Goal: Information Seeking & Learning: Learn about a topic

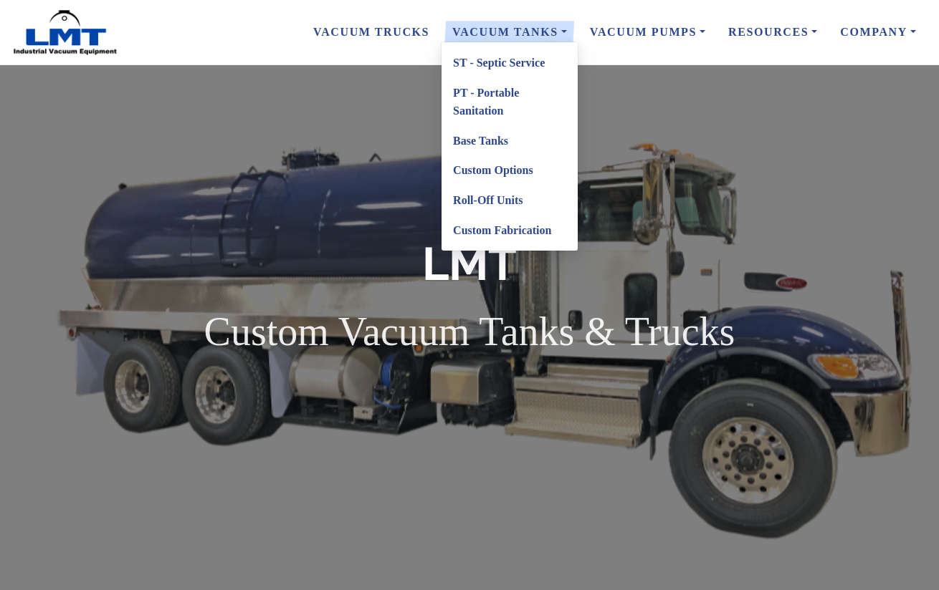
click at [506, 63] on link "ST - Septic Service" at bounding box center [509, 63] width 136 height 30
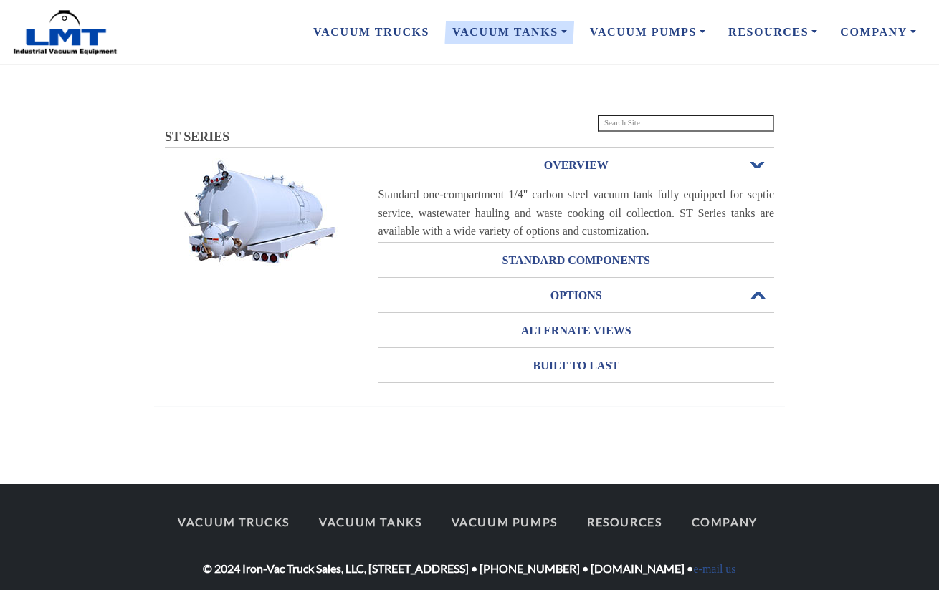
click at [585, 288] on h3 "OPTIONS" at bounding box center [576, 295] width 396 height 23
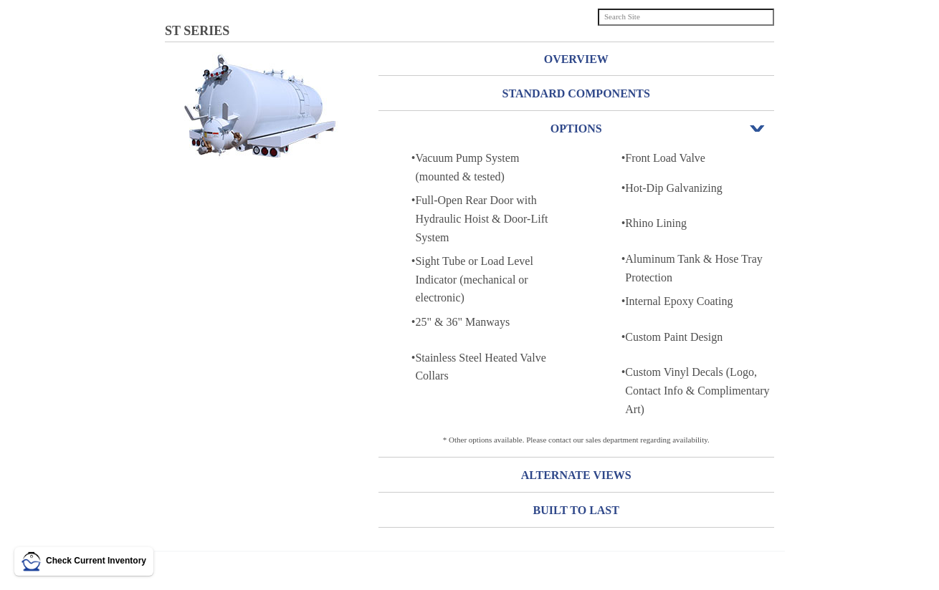
scroll to position [104, 0]
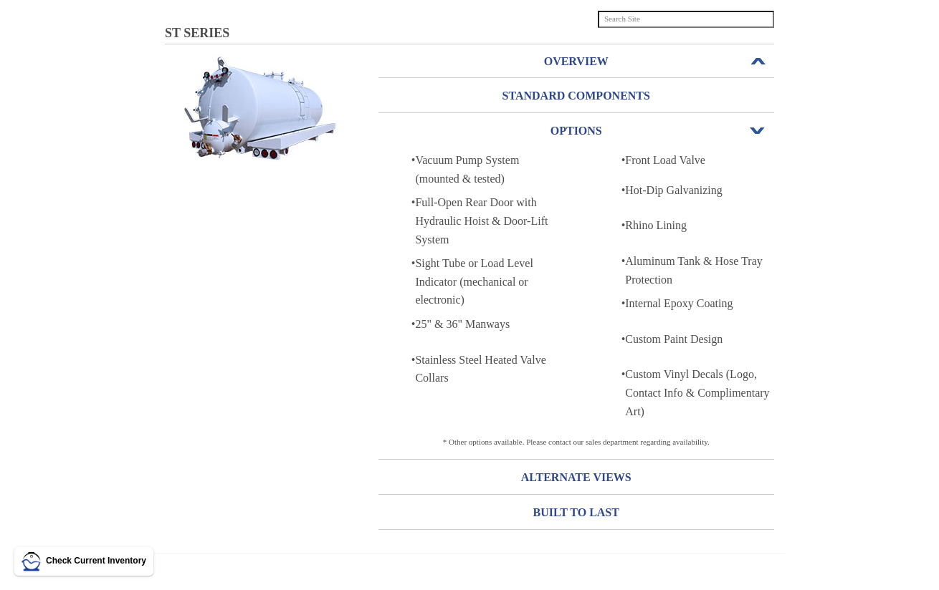
click at [573, 61] on h3 "OVERVIEW" at bounding box center [576, 61] width 396 height 23
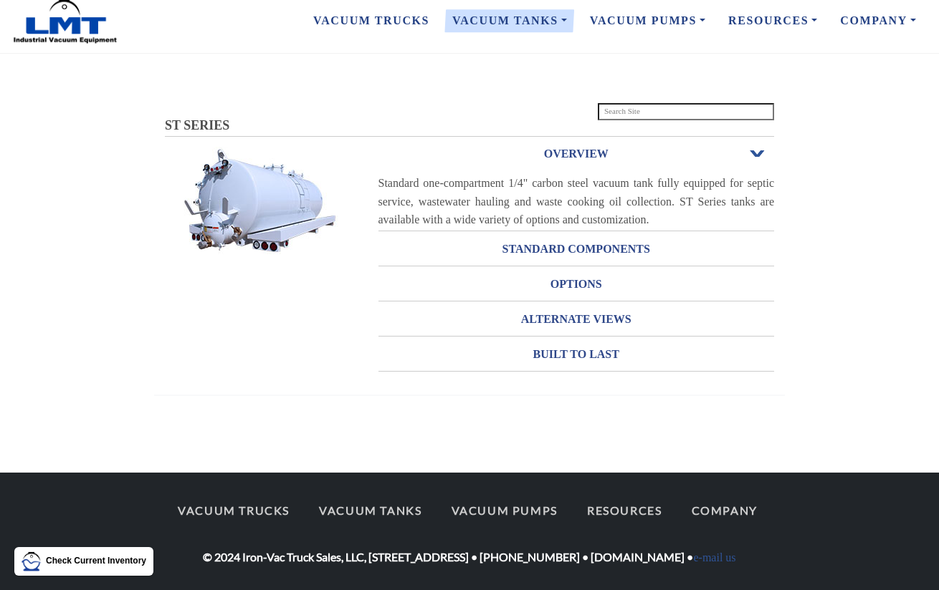
scroll to position [27, 0]
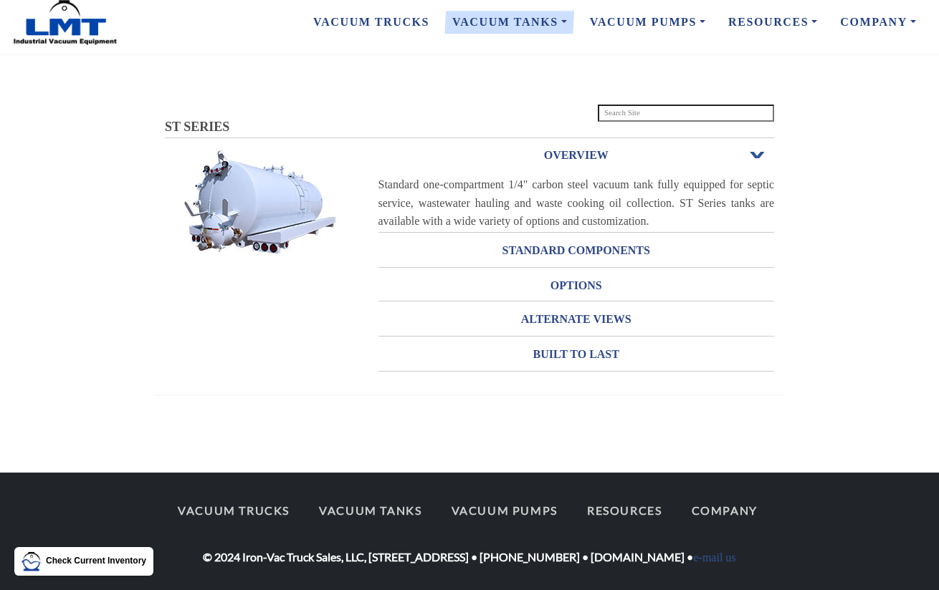
click at [588, 179] on div "Standard one-compartment 1/4" carbon steel vacuum tank fully equipped for septi…" at bounding box center [576, 203] width 396 height 55
click at [245, 183] on img at bounding box center [259, 201] width 186 height 107
click at [581, 274] on h3 "OPTIONS" at bounding box center [576, 285] width 396 height 23
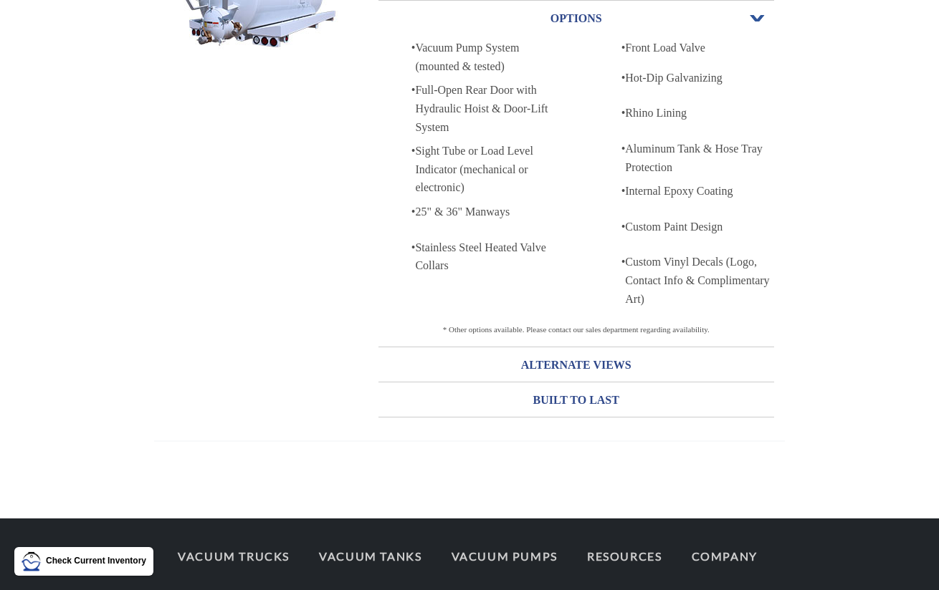
scroll to position [217, 0]
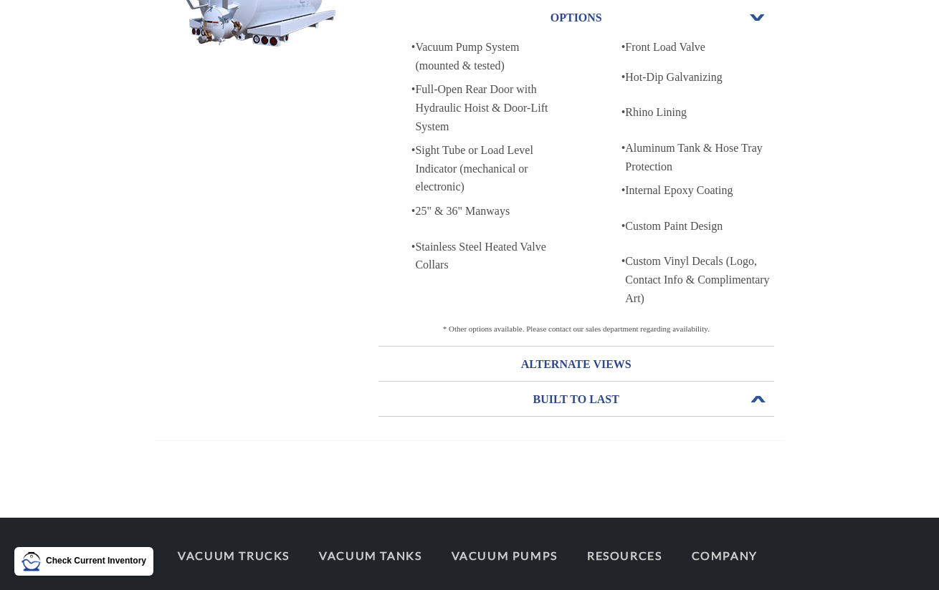
click at [578, 401] on h3 "BUILT TO LAST" at bounding box center [576, 399] width 396 height 23
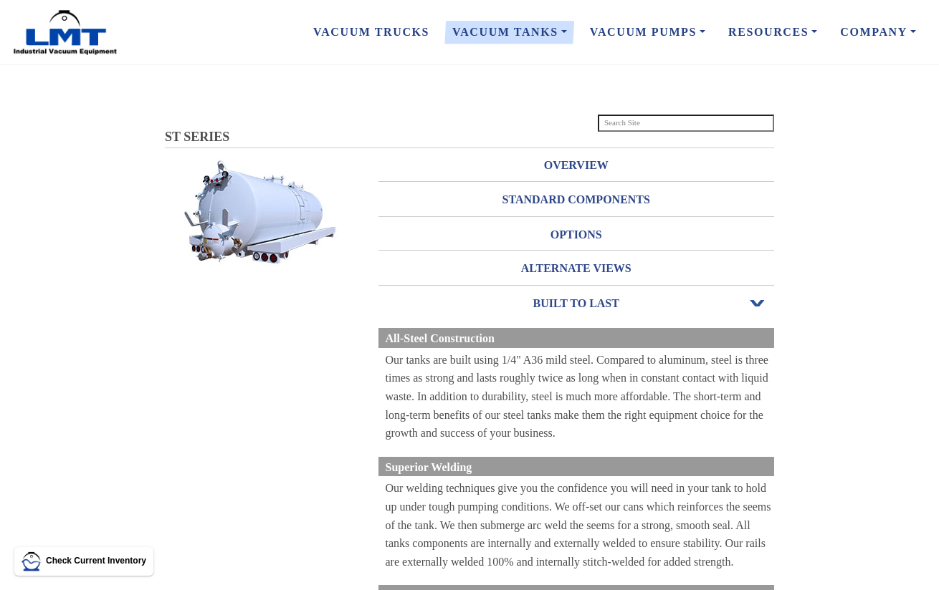
scroll to position [0, 0]
click at [416, 28] on link "Vacuum Trucks" at bounding box center [371, 32] width 139 height 30
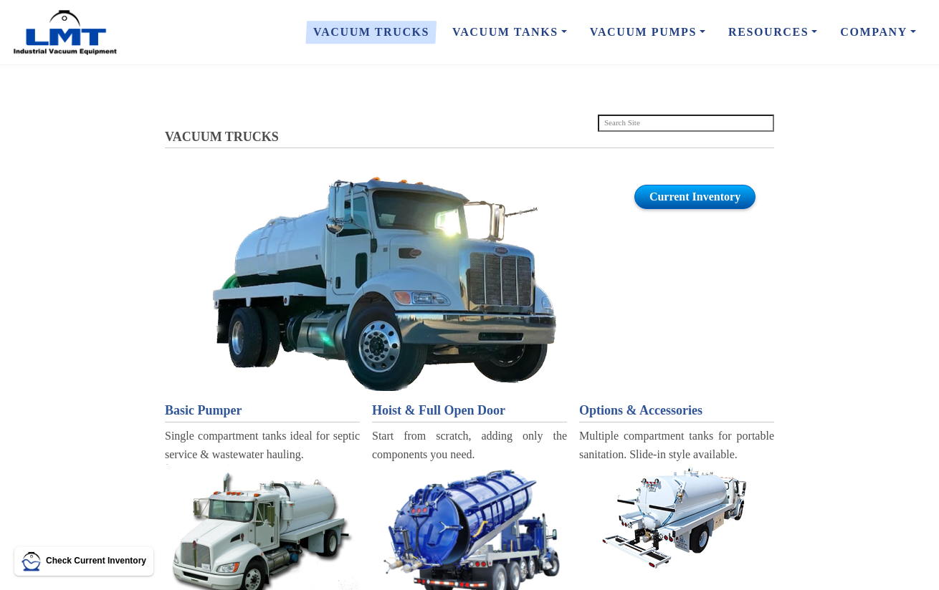
click at [693, 198] on link "Current Inventory" at bounding box center [694, 197] width 121 height 24
